Goal: Navigation & Orientation: Find specific page/section

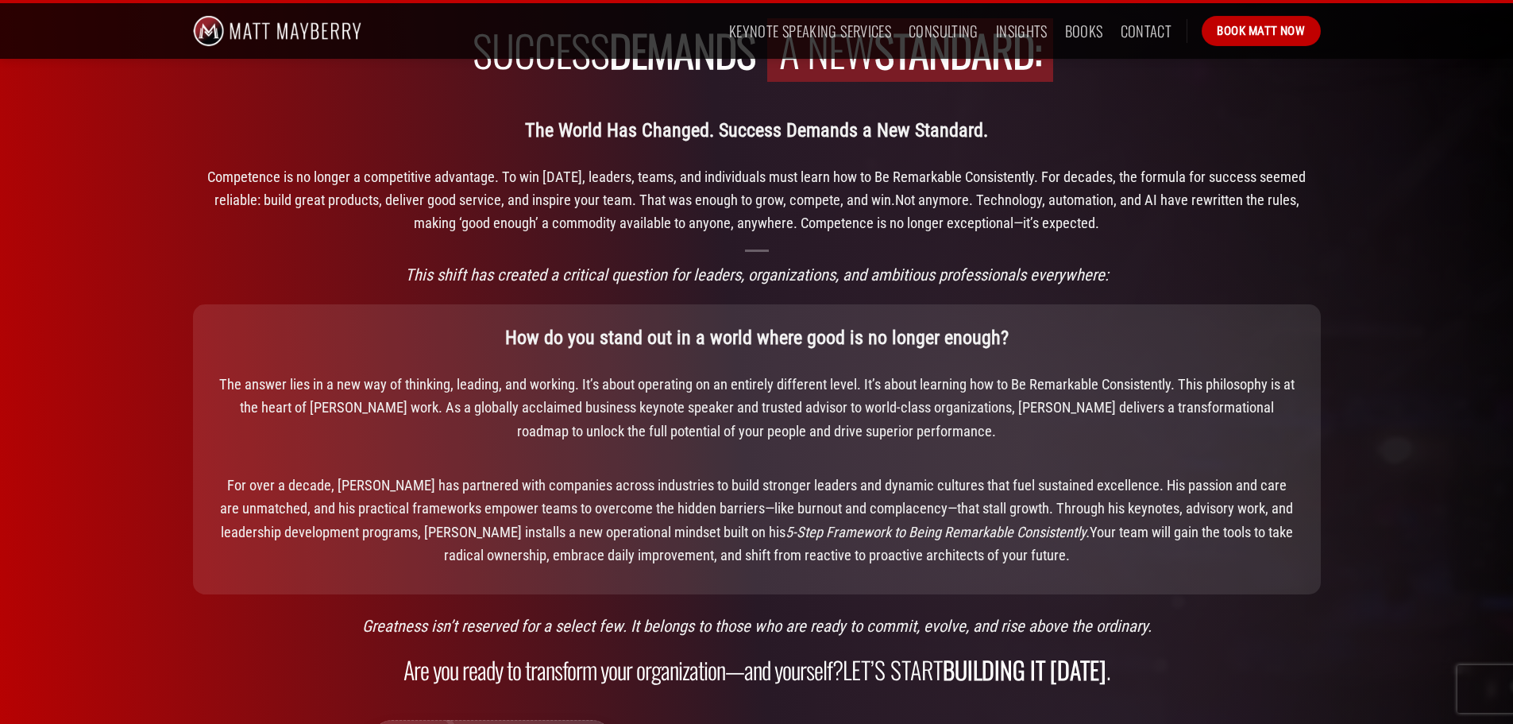
scroll to position [1430, 0]
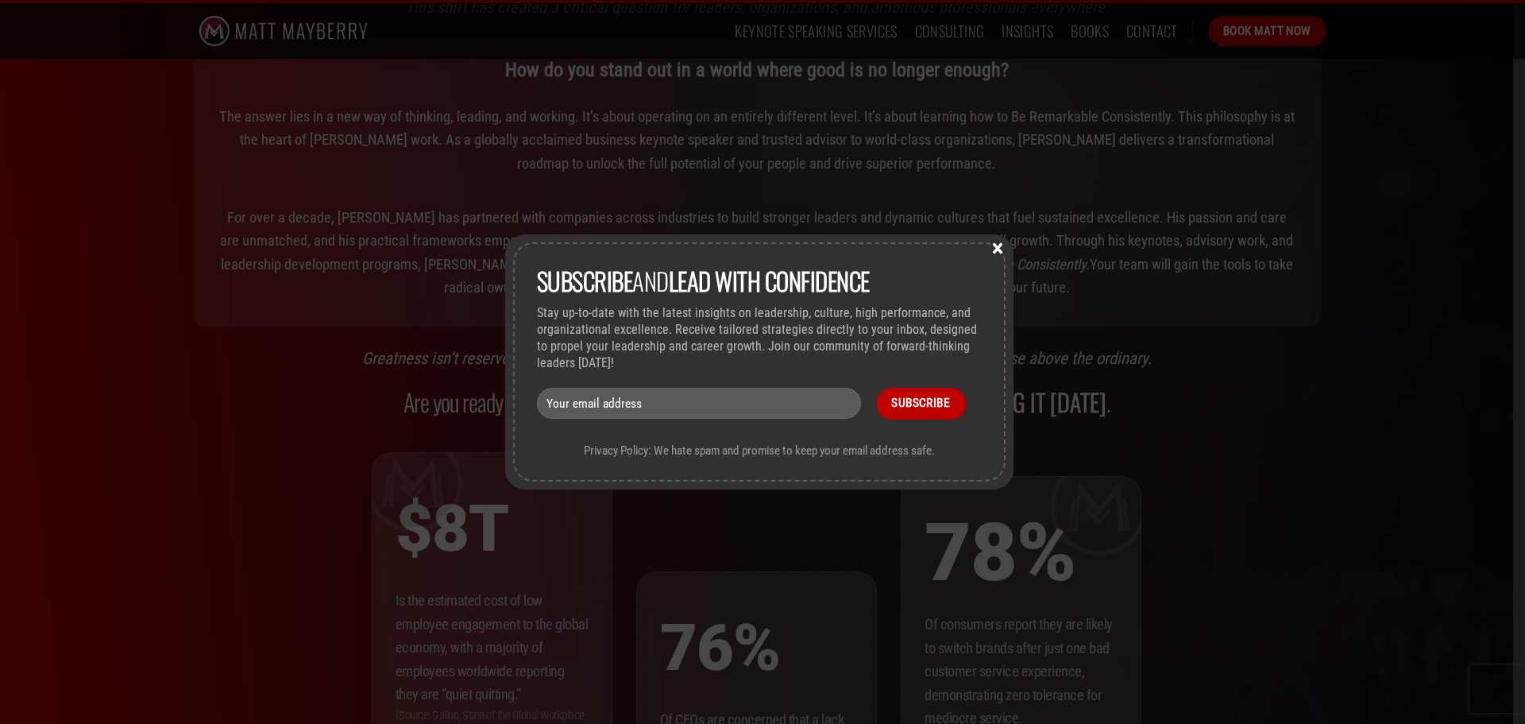
click at [999, 246] on button "×" at bounding box center [998, 247] width 24 height 14
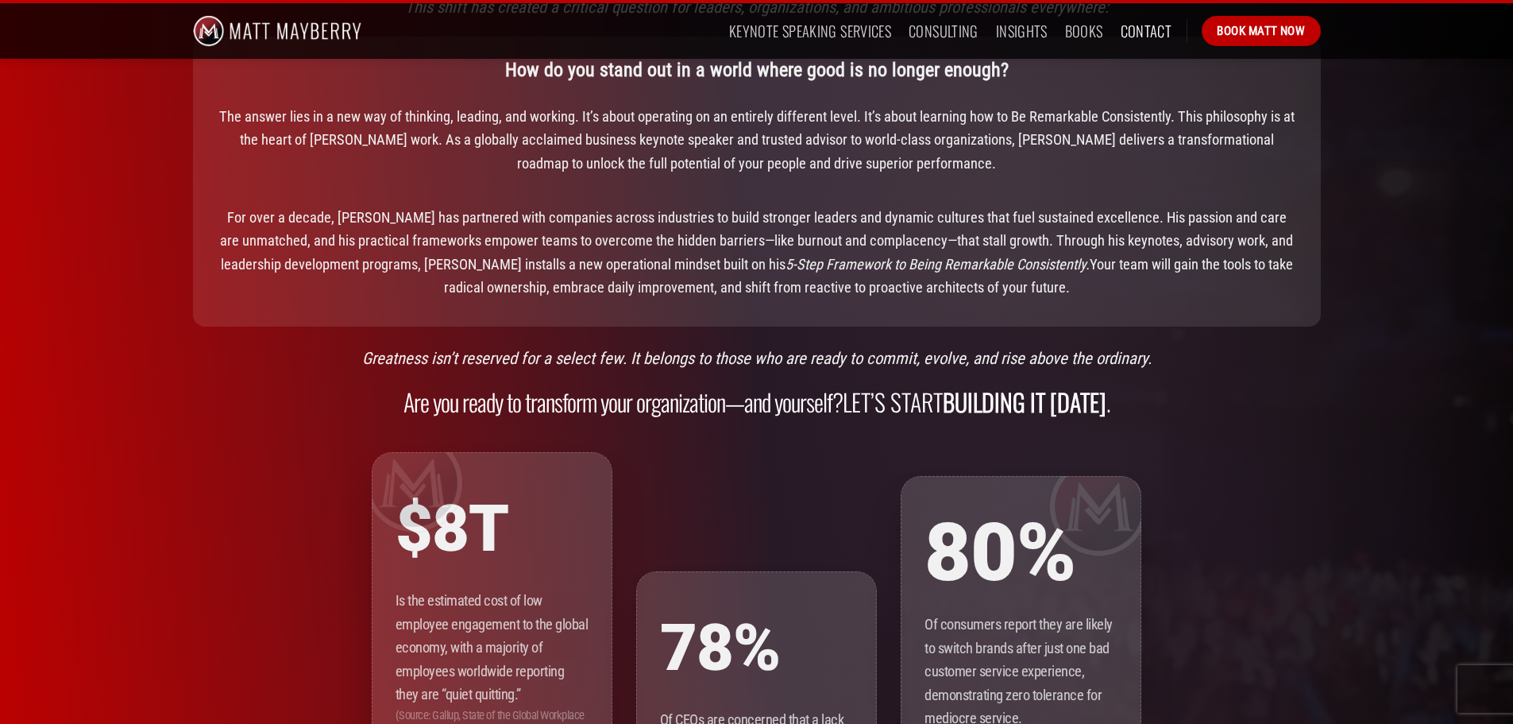
click at [1143, 33] on link "Contact" at bounding box center [1147, 31] width 52 height 29
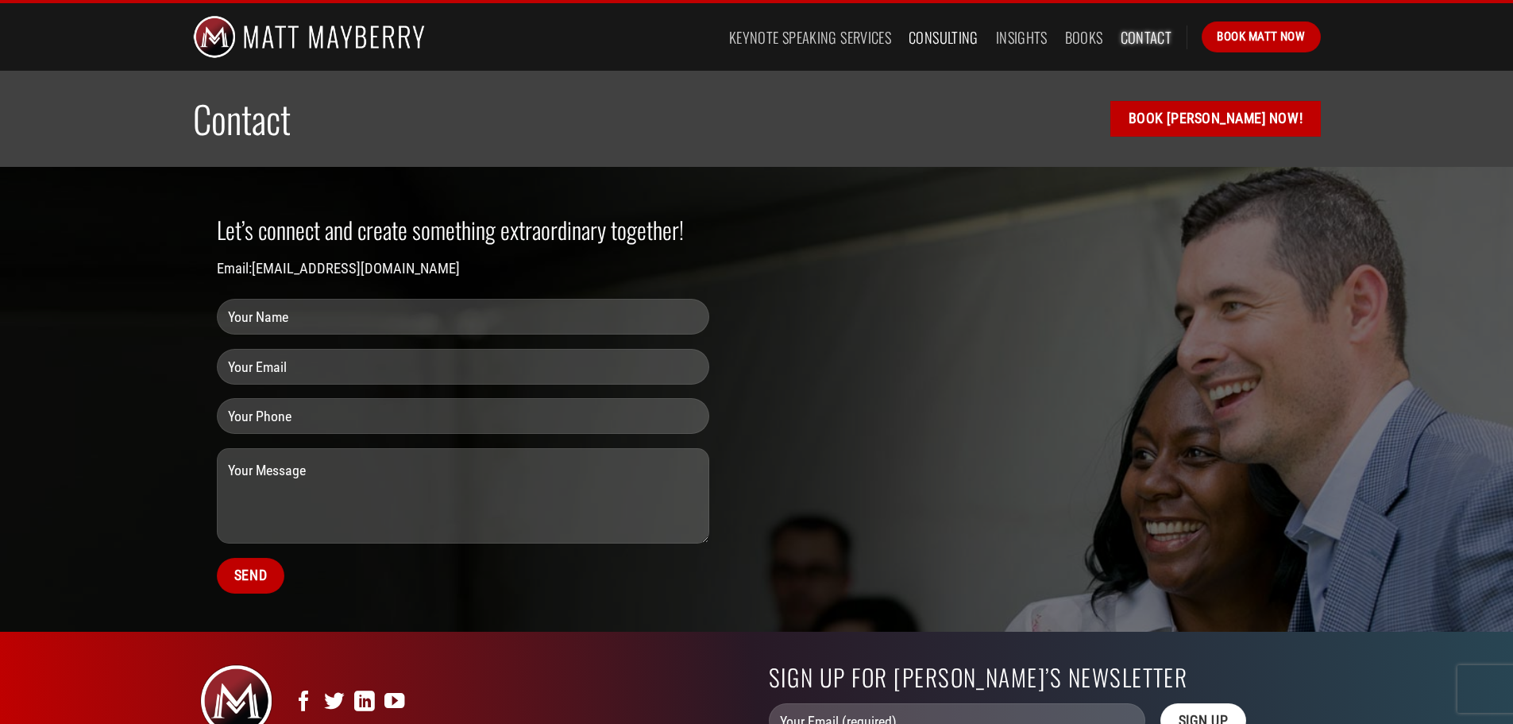
click at [943, 36] on link "Consulting" at bounding box center [944, 37] width 70 height 29
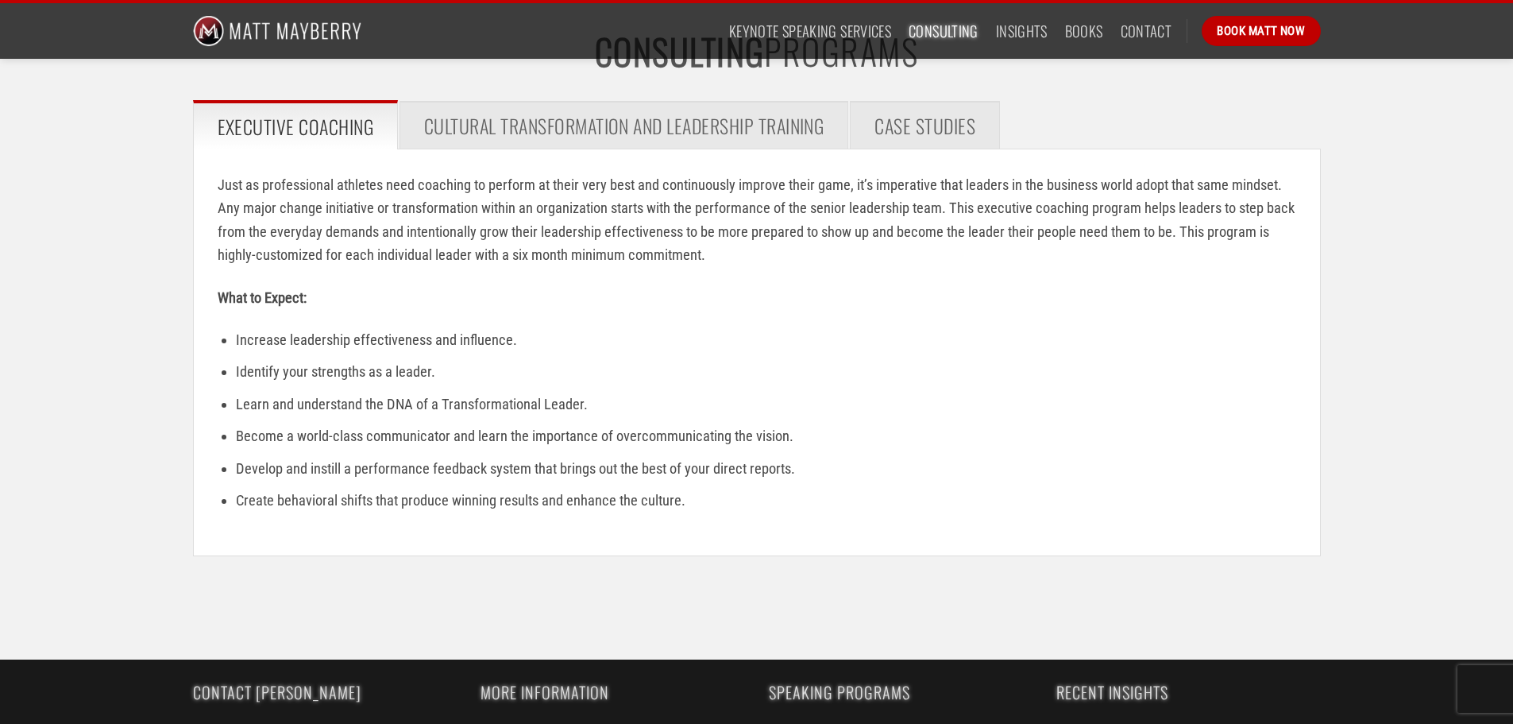
scroll to position [2426, 0]
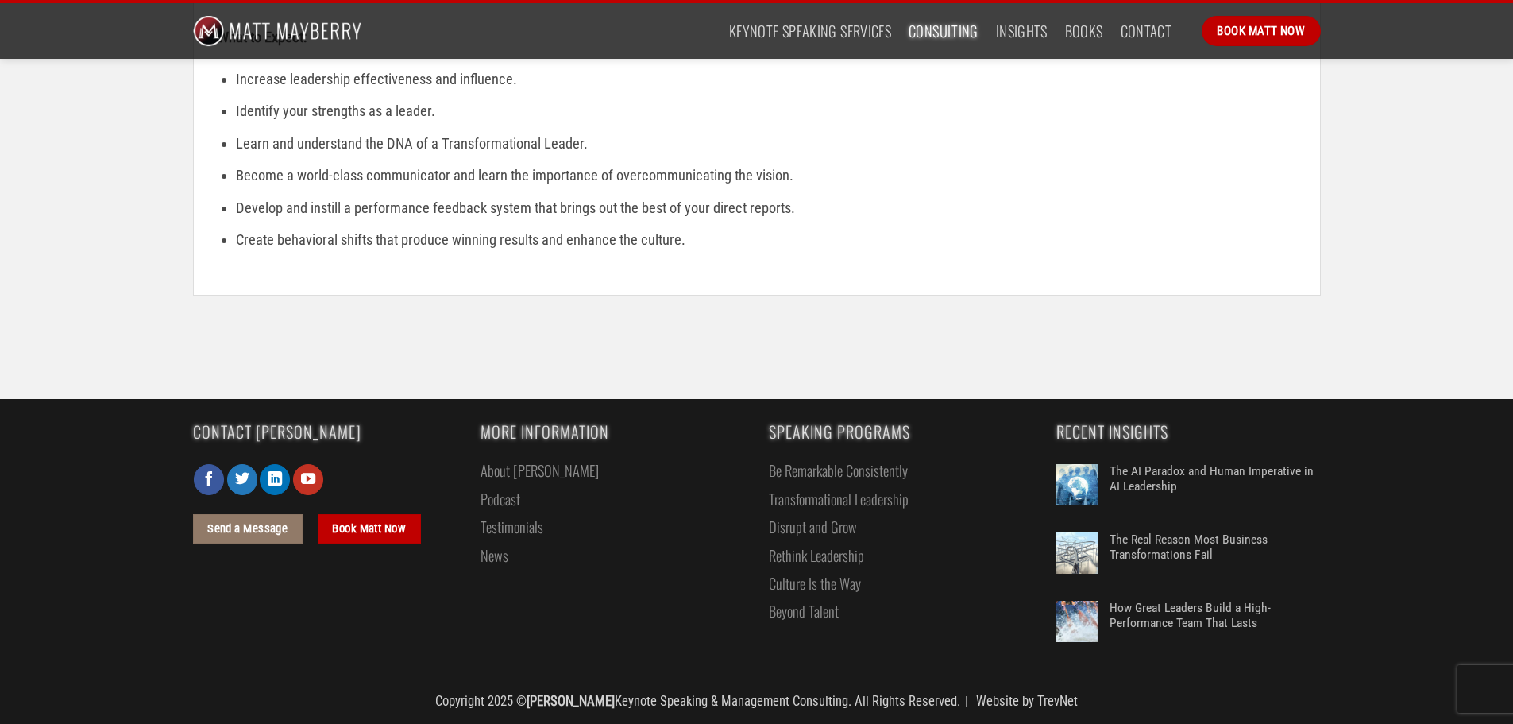
click at [498, 467] on link "About [PERSON_NAME]" at bounding box center [539, 470] width 118 height 28
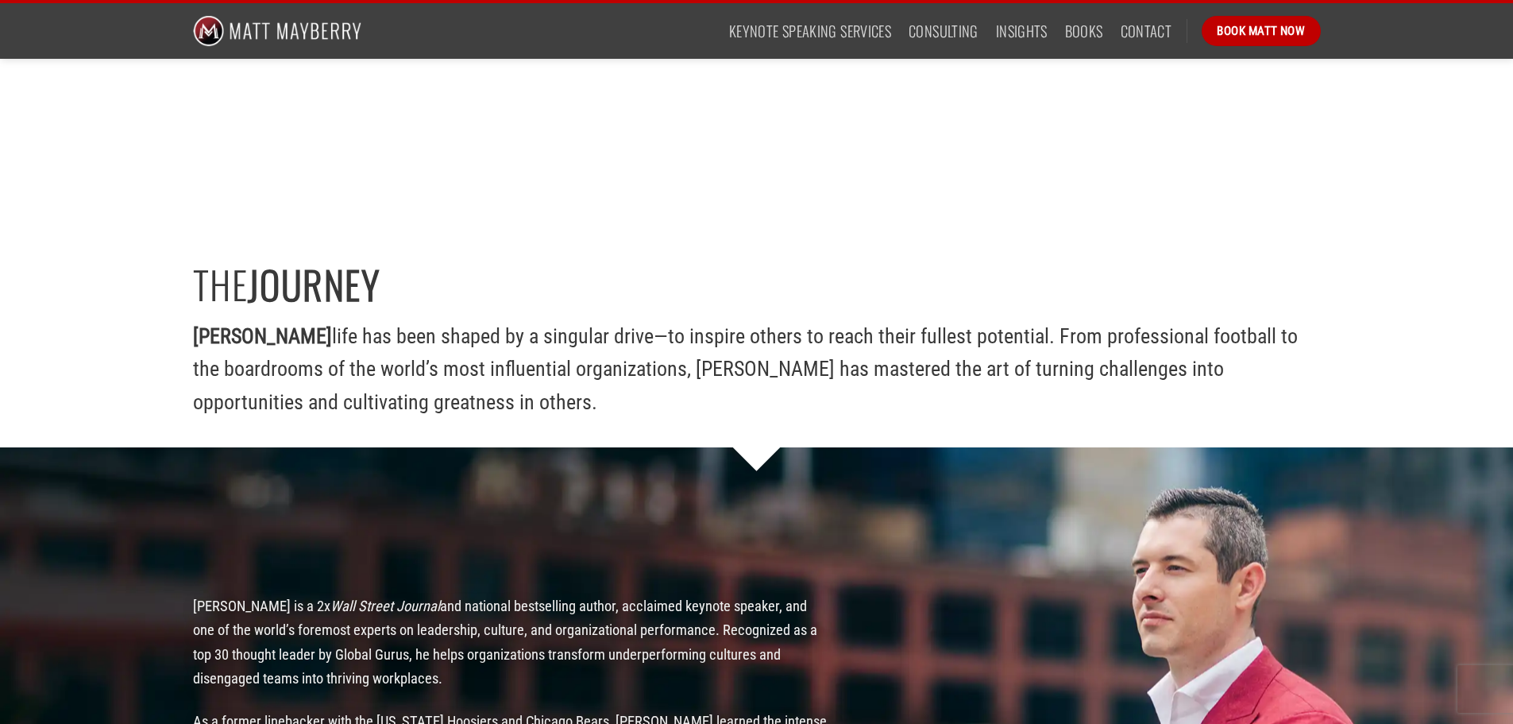
scroll to position [1588, 0]
